Goal: Use online tool/utility

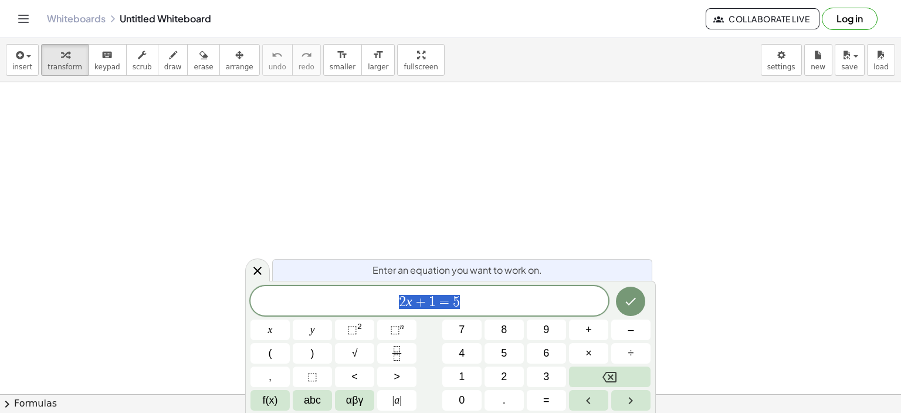
click at [257, 268] on icon at bounding box center [258, 270] width 14 height 14
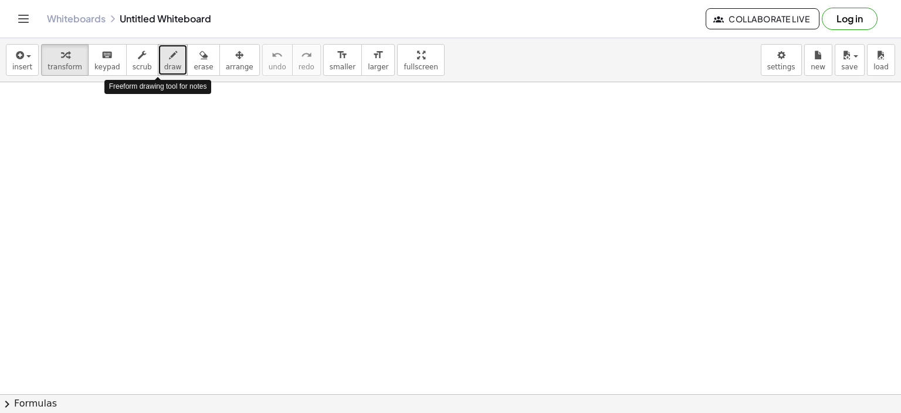
drag, startPoint x: 162, startPoint y: 56, endPoint x: 154, endPoint y: 63, distance: 10.0
click at [158, 63] on button "draw" at bounding box center [173, 60] width 31 height 32
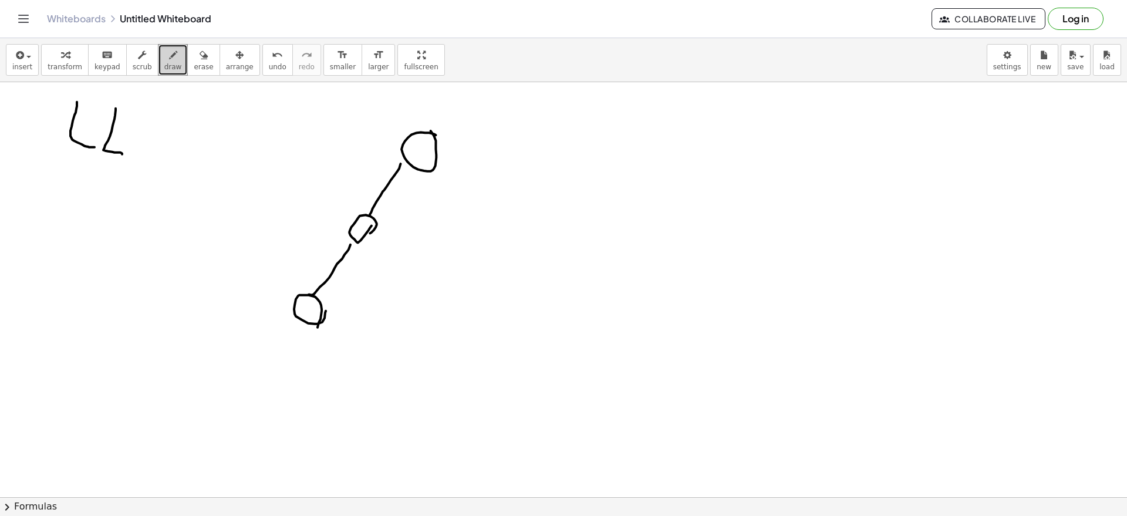
click at [367, 232] on div at bounding box center [563, 497] width 1127 height 830
drag, startPoint x: 577, startPoint y: 177, endPoint x: 564, endPoint y: 191, distance: 18.7
click at [564, 191] on div at bounding box center [563, 497] width 1127 height 830
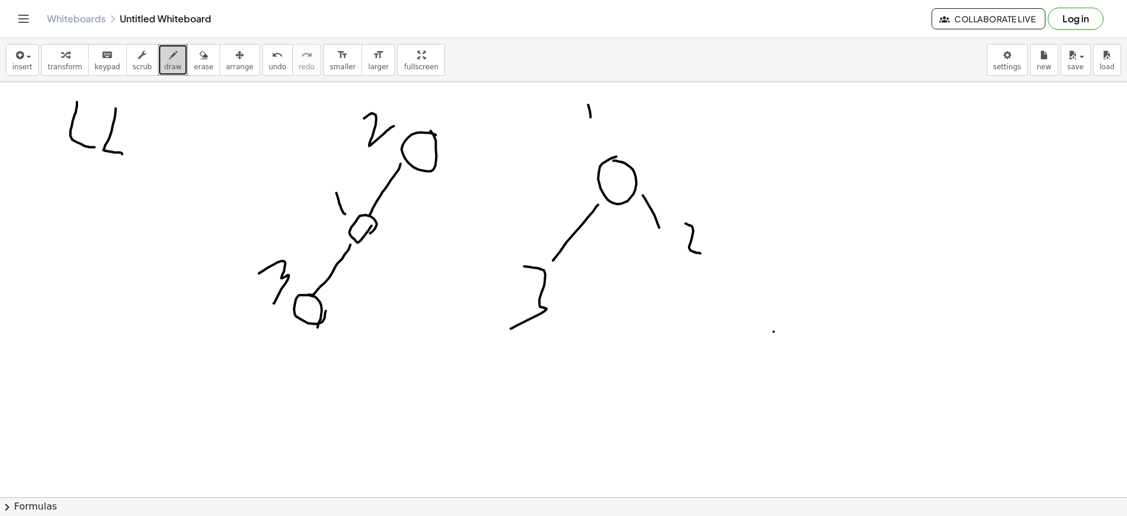
click at [773, 332] on div at bounding box center [563, 497] width 1127 height 830
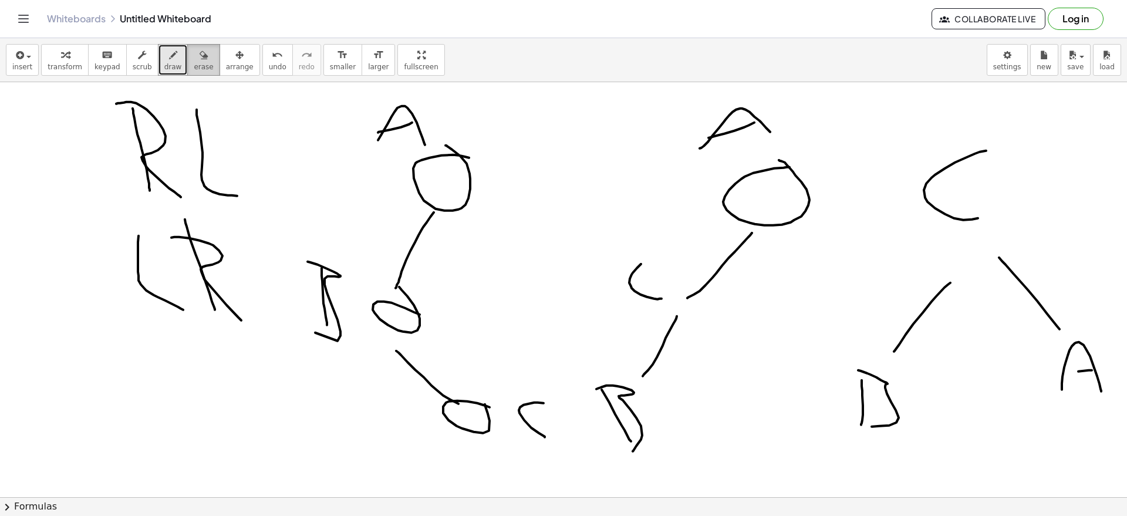
click at [187, 67] on button "erase" at bounding box center [203, 60] width 32 height 32
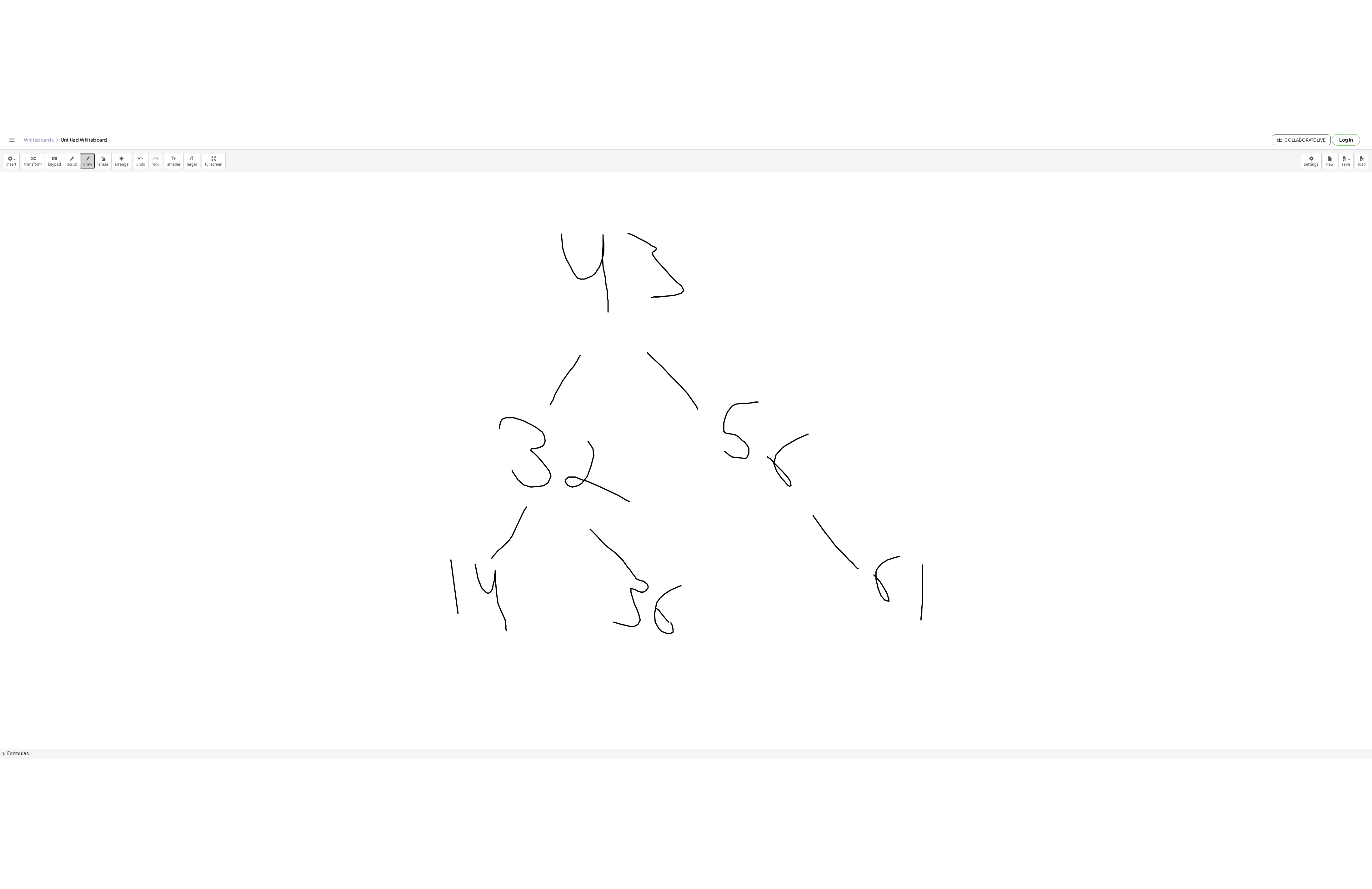
scroll to position [34, 0]
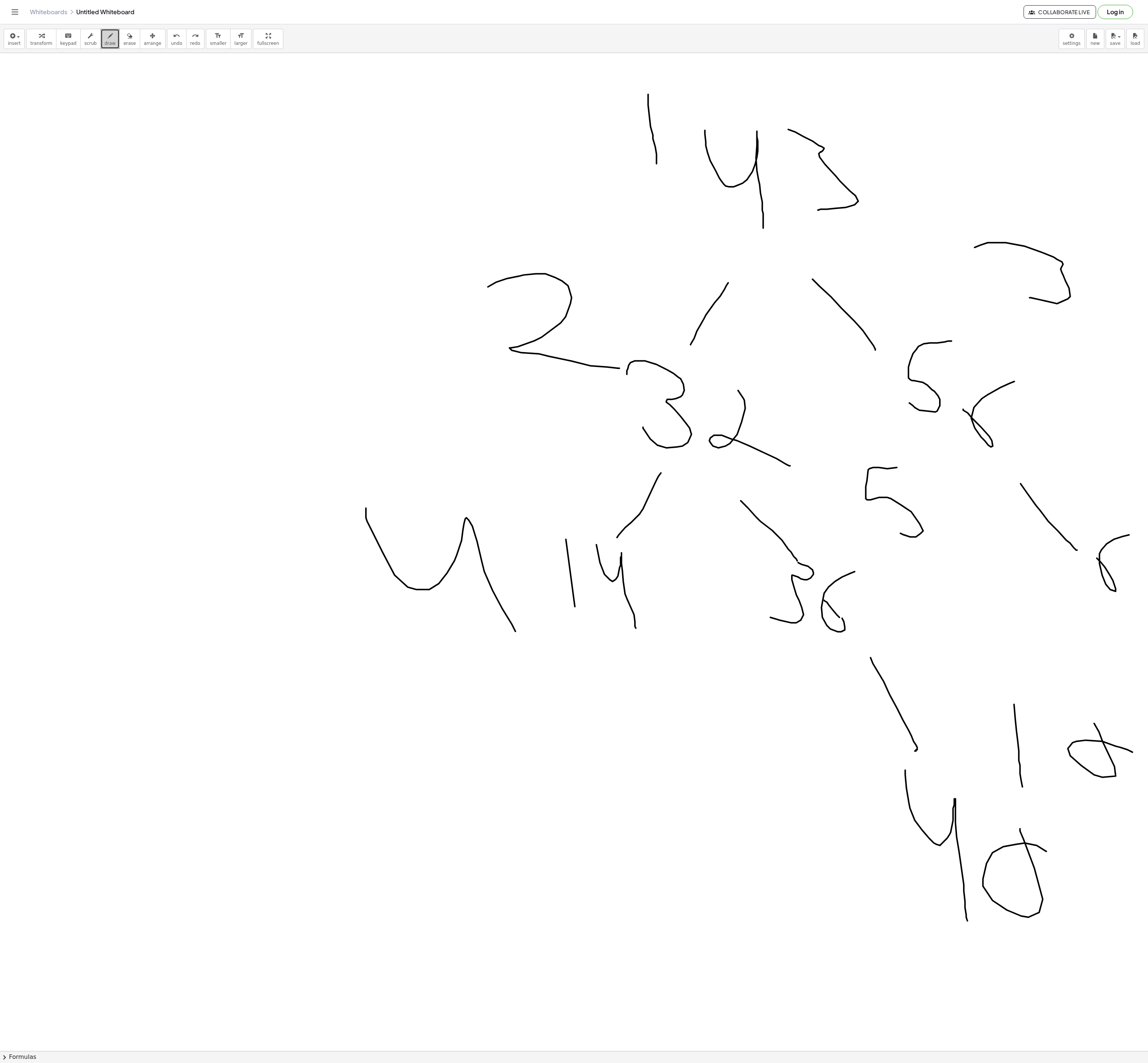
click at [571, 262] on div at bounding box center [574, 1010] width 1148 height 1995
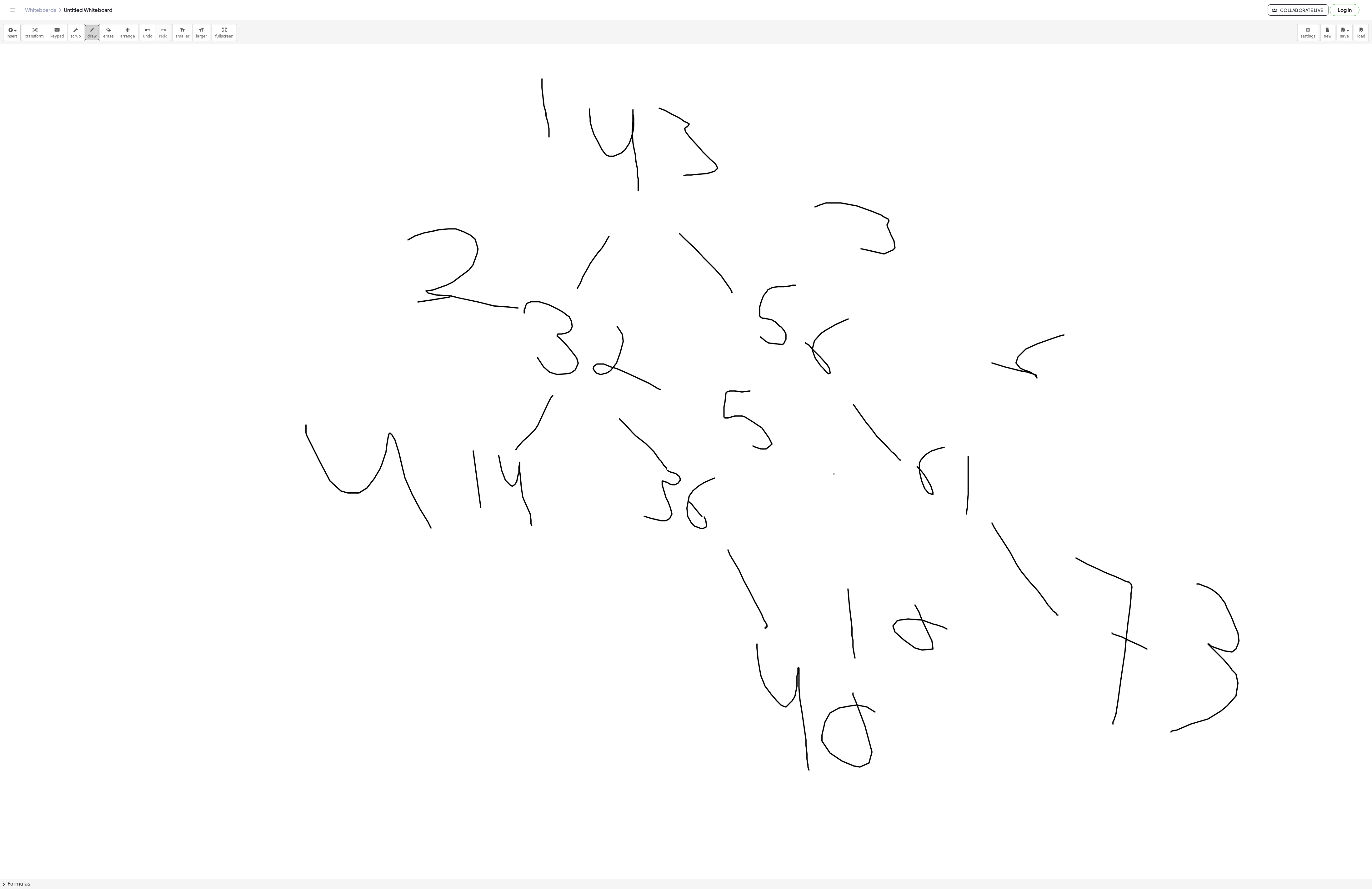
click at [480, 219] on div at bounding box center [686, 845] width 1372 height 1669
click at [424, 219] on div at bounding box center [686, 845] width 1372 height 1669
click at [100, 28] on button "erase" at bounding box center [108, 32] width 17 height 17
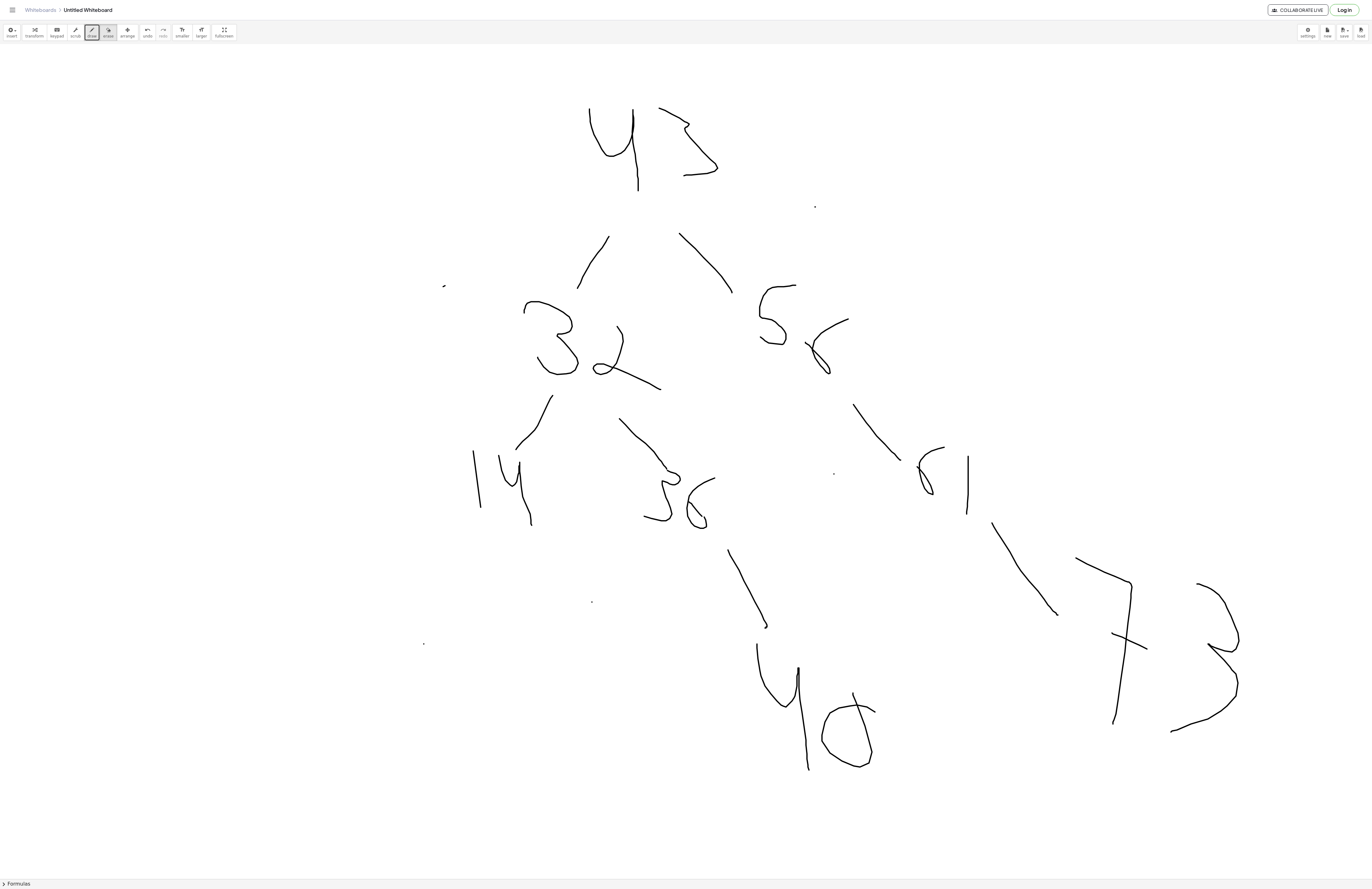
click at [480, 55] on div at bounding box center [686, 845] width 1372 height 1669
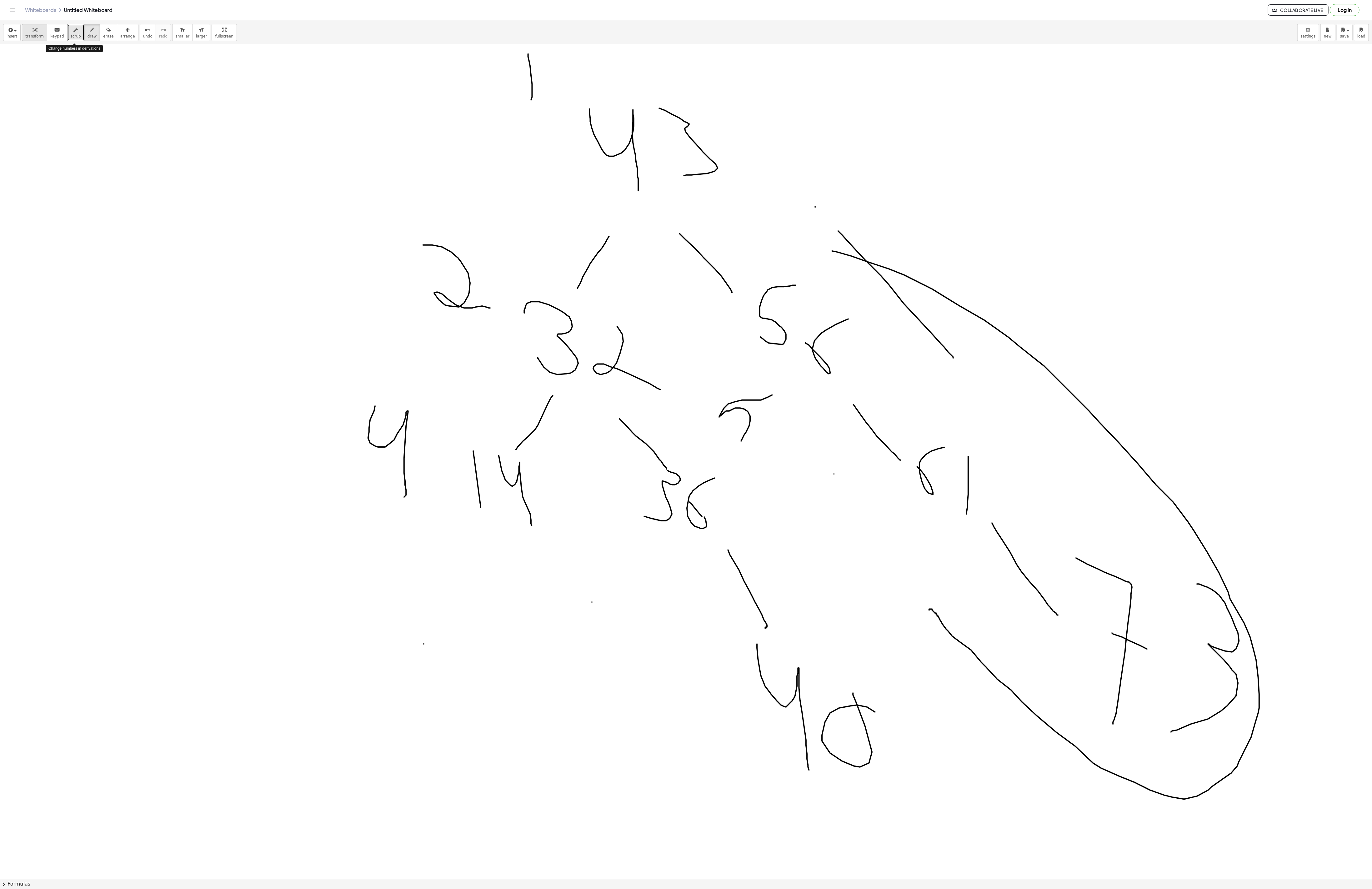
drag, startPoint x: 69, startPoint y: 34, endPoint x: 36, endPoint y: 29, distance: 33.4
click at [36, 29] on icon "button" at bounding box center [35, 30] width 4 height 7
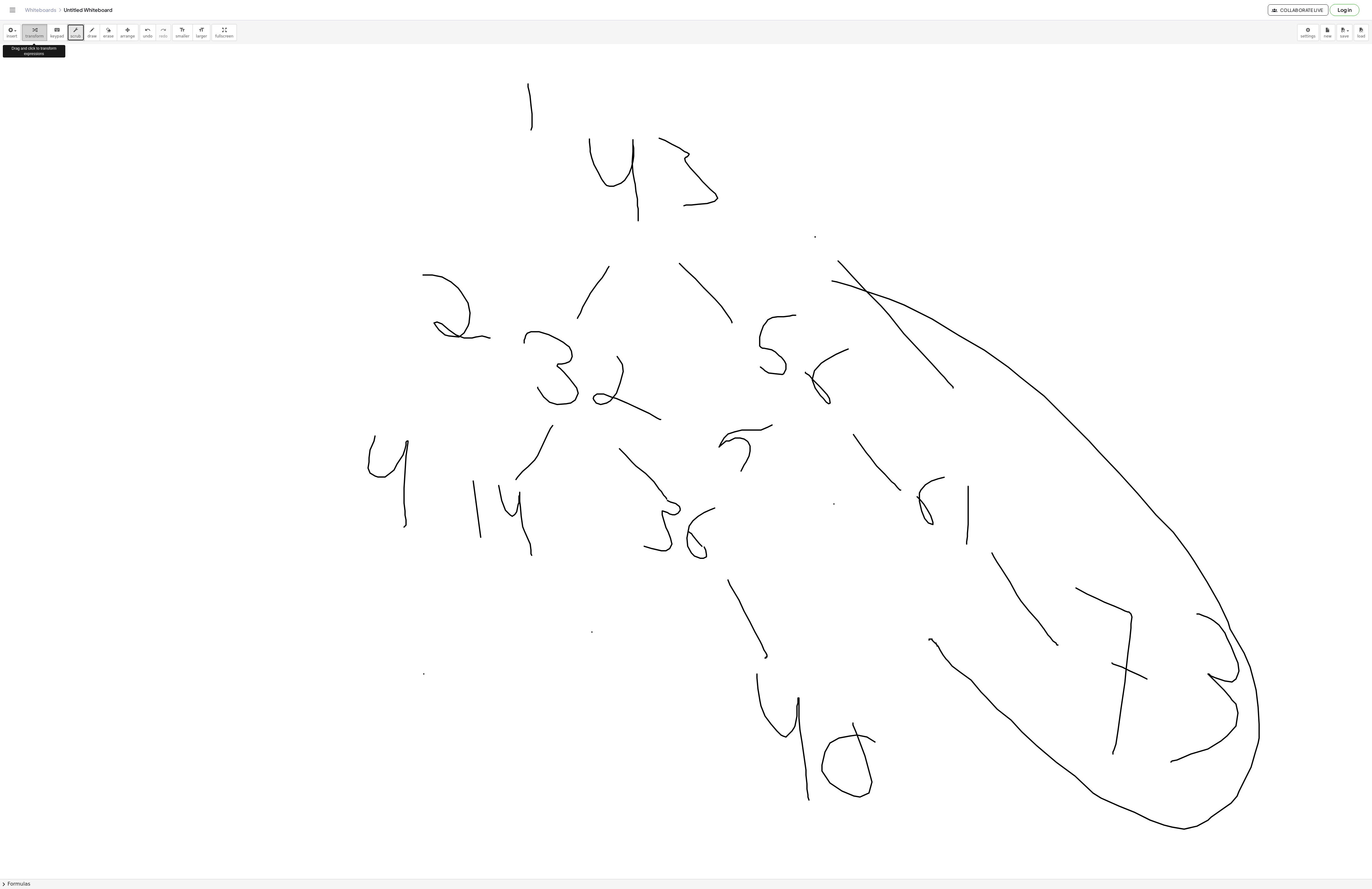
scroll to position [0, 0]
click at [91, 31] on icon "button" at bounding box center [92, 30] width 4 height 7
click at [93, 35] on span "draw" at bounding box center [92, 36] width 10 height 4
